Goal: Task Accomplishment & Management: Use online tool/utility

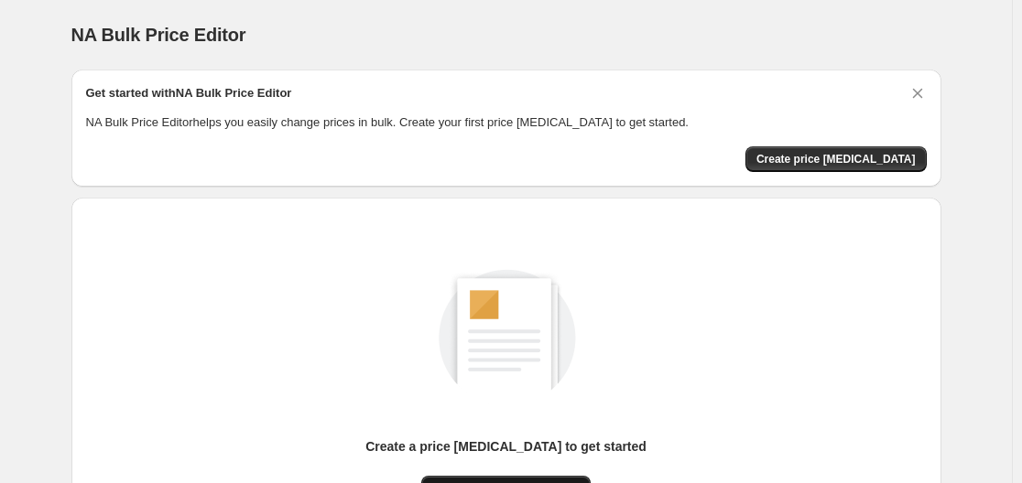
click at [518, 476] on button "New price [MEDICAL_DATA]" at bounding box center [505, 489] width 169 height 26
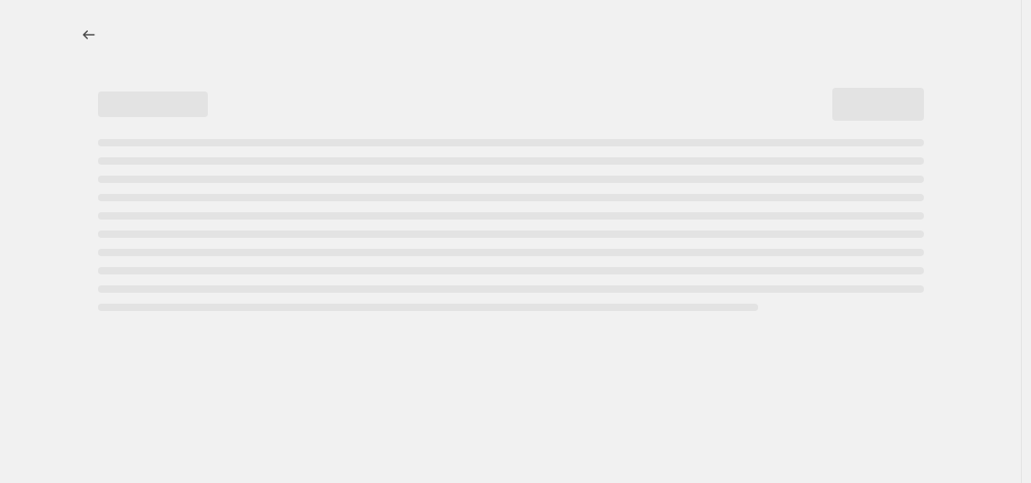
select select "percentage"
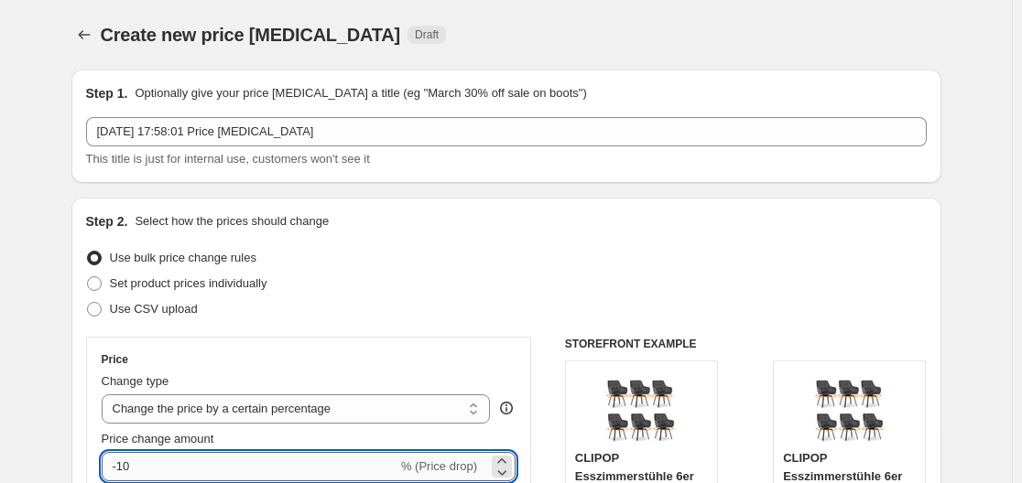
click at [306, 465] on input "-10" at bounding box center [250, 466] width 296 height 29
type input "-1"
type input "-35"
click at [405, 274] on div "Set product prices individually" at bounding box center [506, 284] width 840 height 26
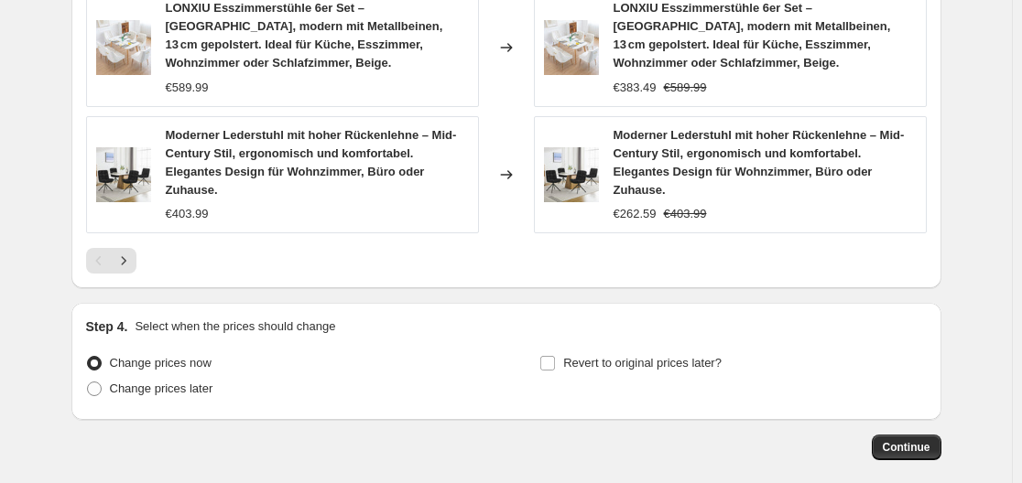
scroll to position [1453, 0]
click at [927, 439] on span "Continue" at bounding box center [907, 446] width 48 height 15
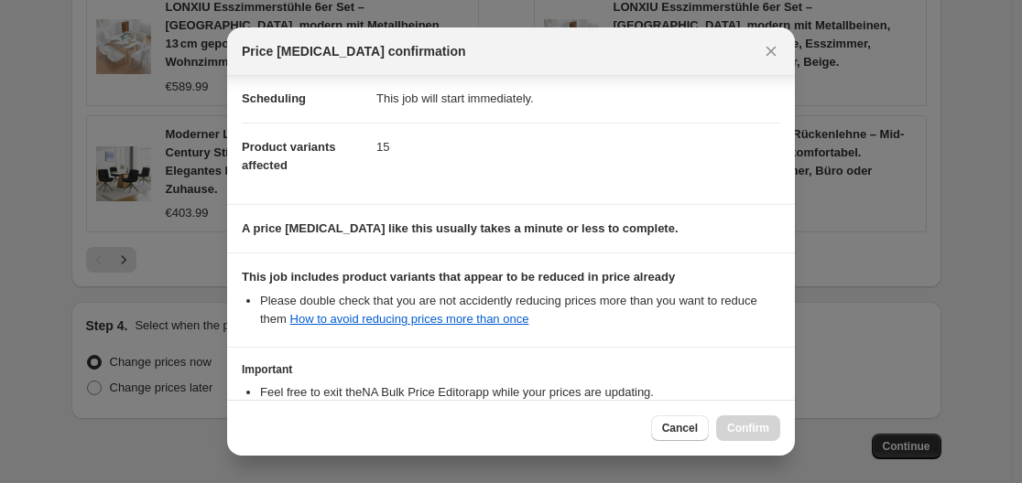
scroll to position [287, 0]
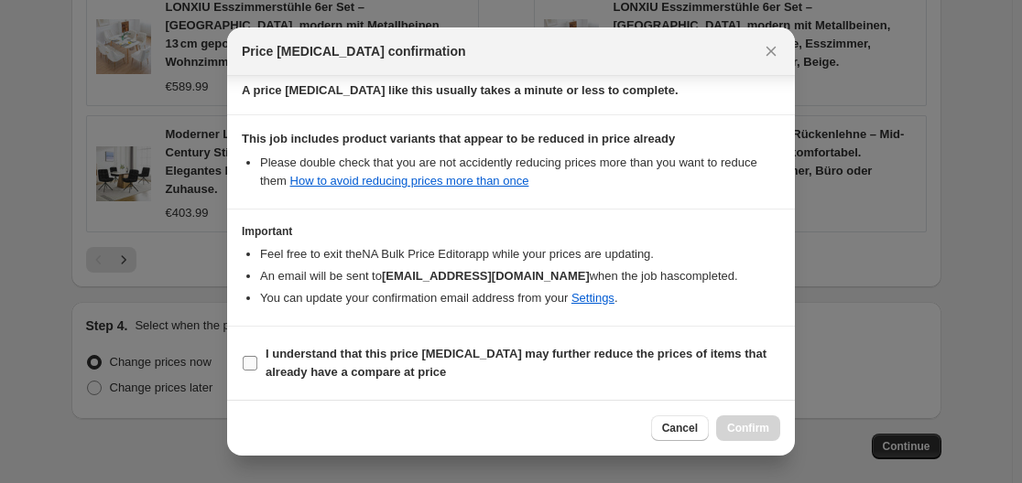
click at [361, 380] on span "I understand that this price [MEDICAL_DATA] may further reduce the prices of it…" at bounding box center [522, 363] width 515 height 37
click at [257, 371] on input "I understand that this price [MEDICAL_DATA] may further reduce the prices of it…" at bounding box center [250, 363] width 15 height 15
checkbox input "true"
click at [776, 439] on button "Confirm" at bounding box center [748, 429] width 64 height 26
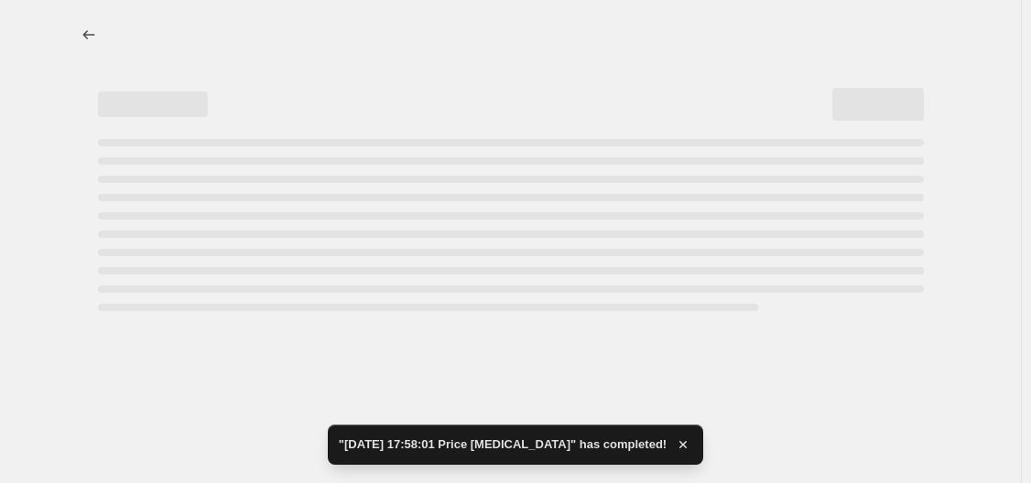
select select "percentage"
